Goal: Navigation & Orientation: Find specific page/section

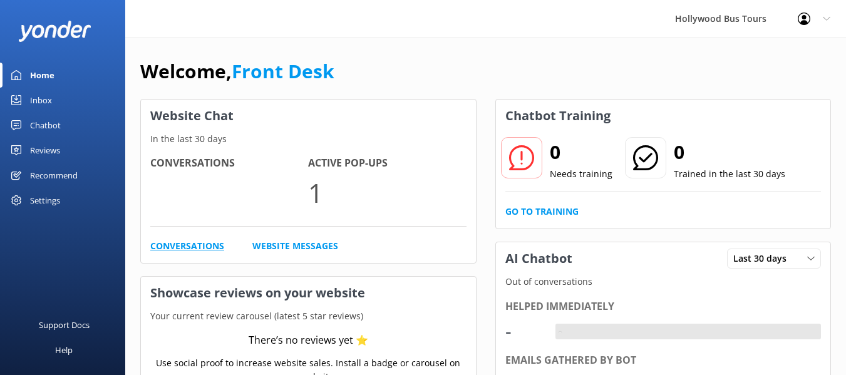
click at [172, 246] on link "Conversations" at bounding box center [187, 246] width 74 height 14
